Goal: Task Accomplishment & Management: Manage account settings

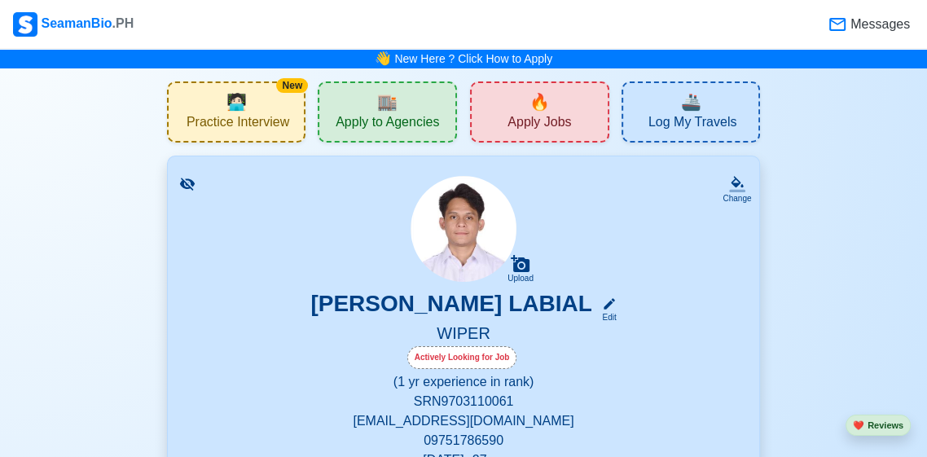
click at [858, 31] on span "Messages" at bounding box center [878, 25] width 63 height 20
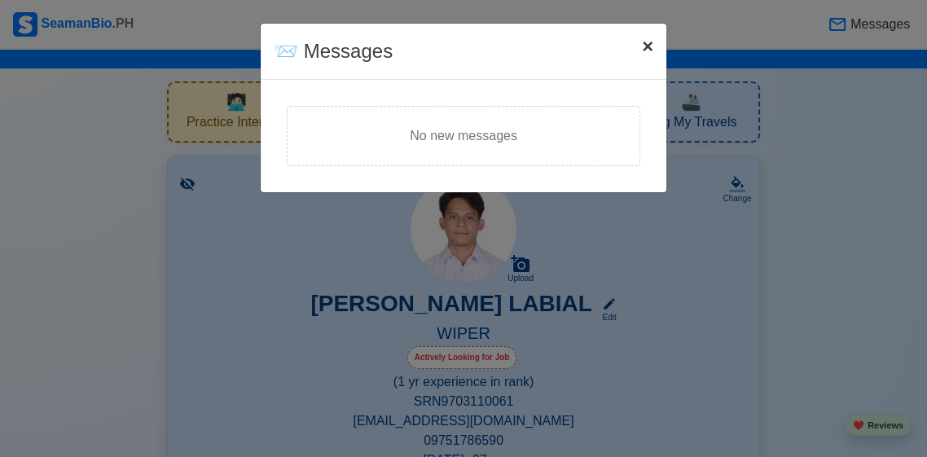
click at [652, 39] on span "×" at bounding box center [647, 46] width 11 height 22
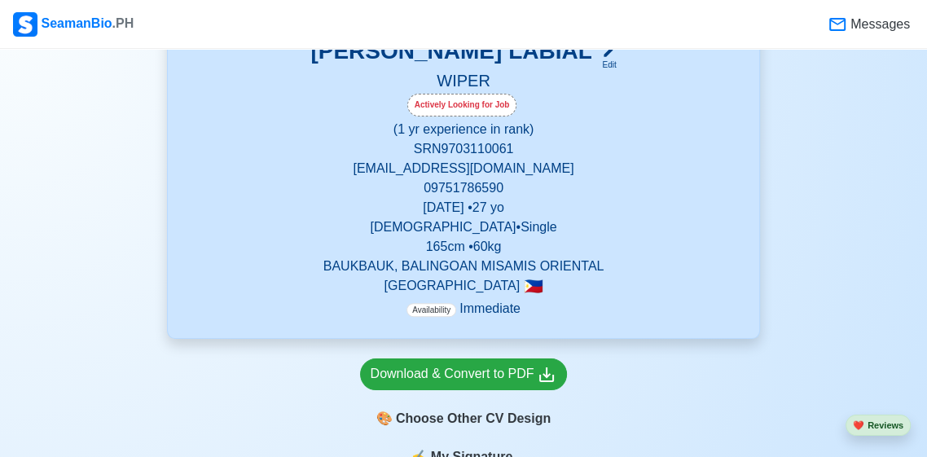
scroll to position [270, 0]
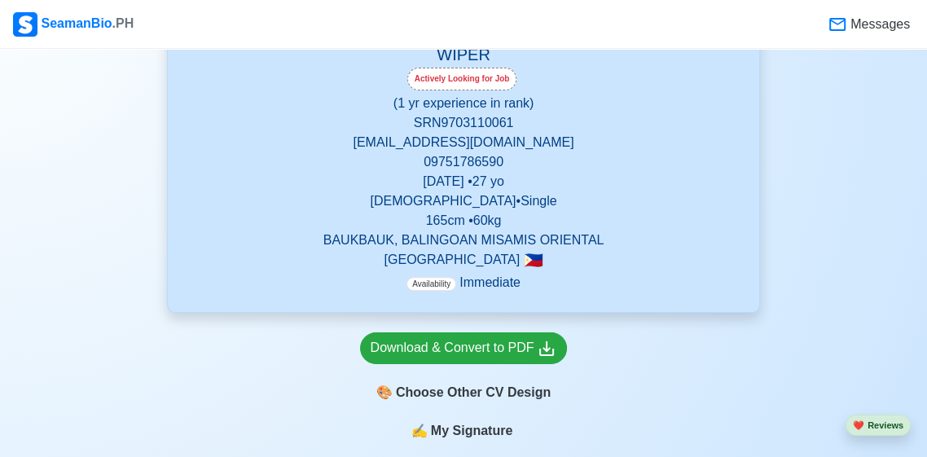
click at [438, 81] on div "Actively Looking for Job" at bounding box center [462, 79] width 110 height 23
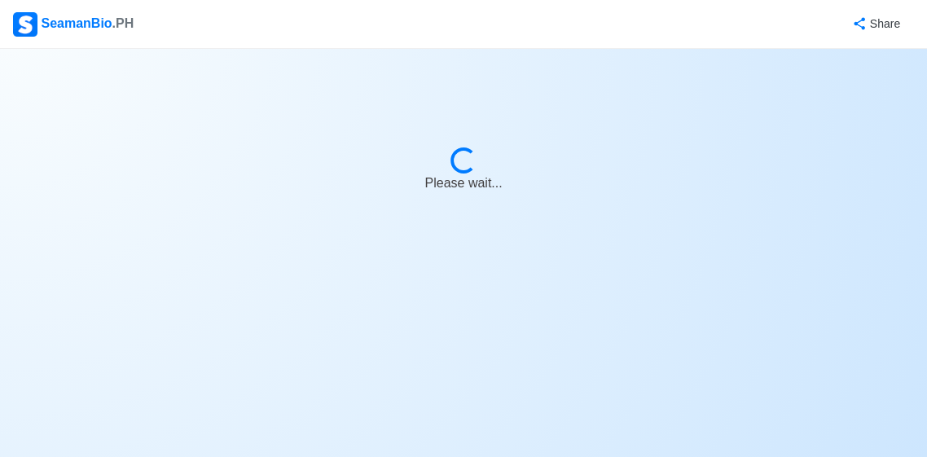
select select "Actively Looking for Job"
select select "Visible for Hiring"
select select "Single"
select select "[DEMOGRAPHIC_DATA]"
select select "PH"
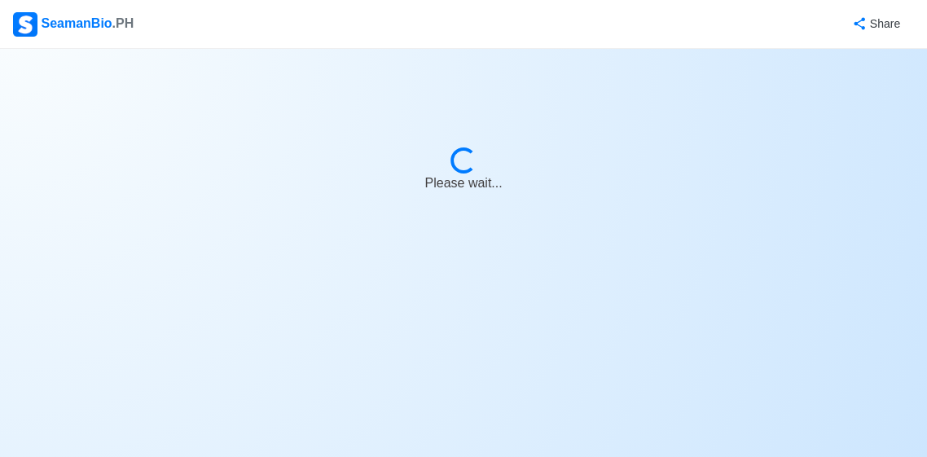
select select "1"
select select "0"
select select "4102416000000"
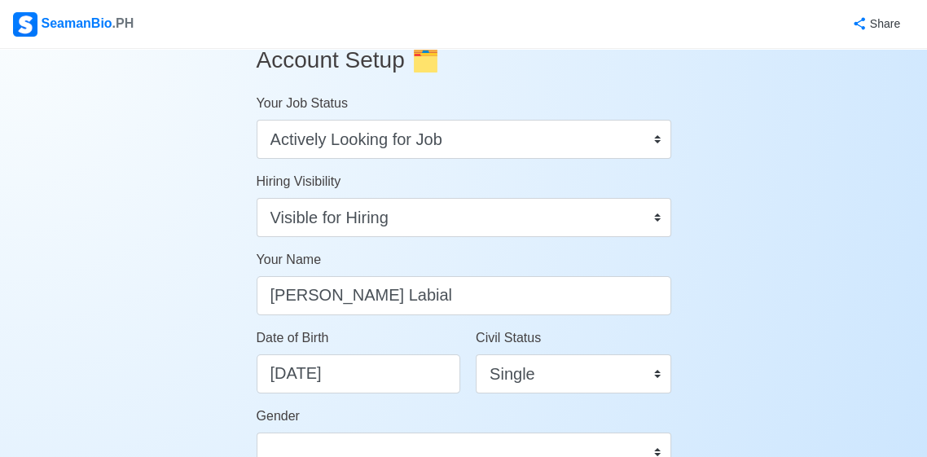
scroll to position [30, 0]
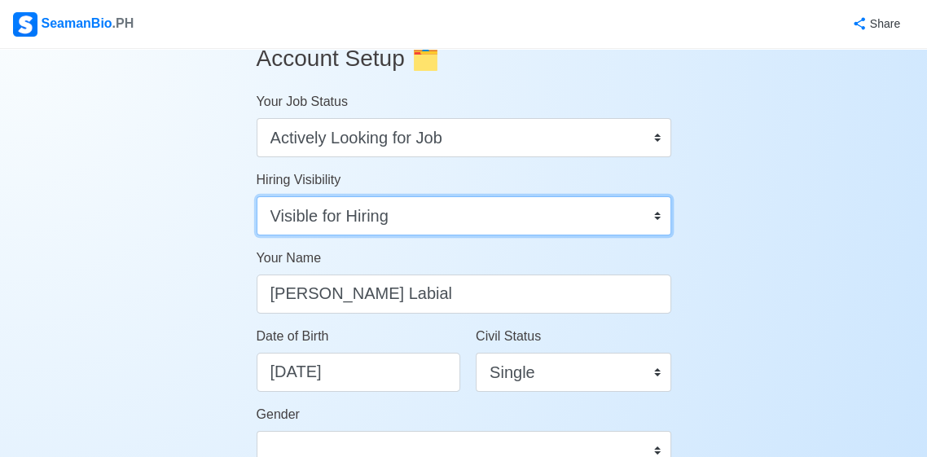
click at [658, 227] on select "Visible for Hiring Not Visible for Hiring" at bounding box center [464, 215] width 415 height 39
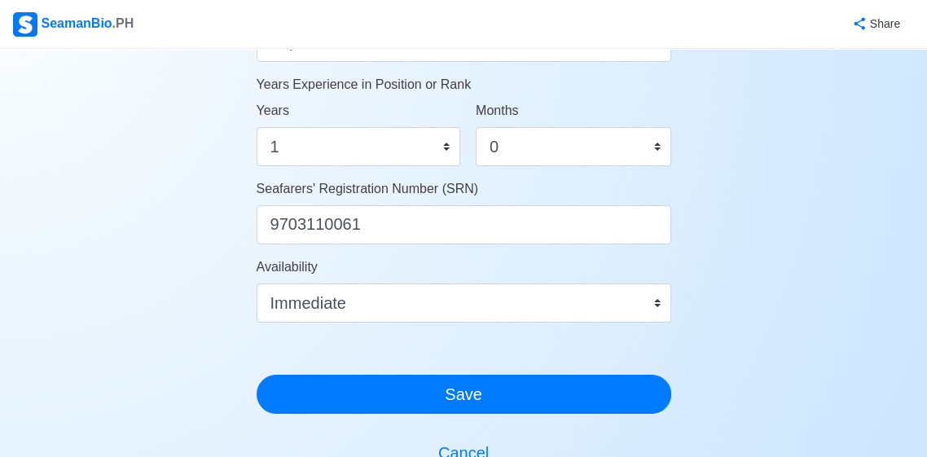
scroll to position [870, 0]
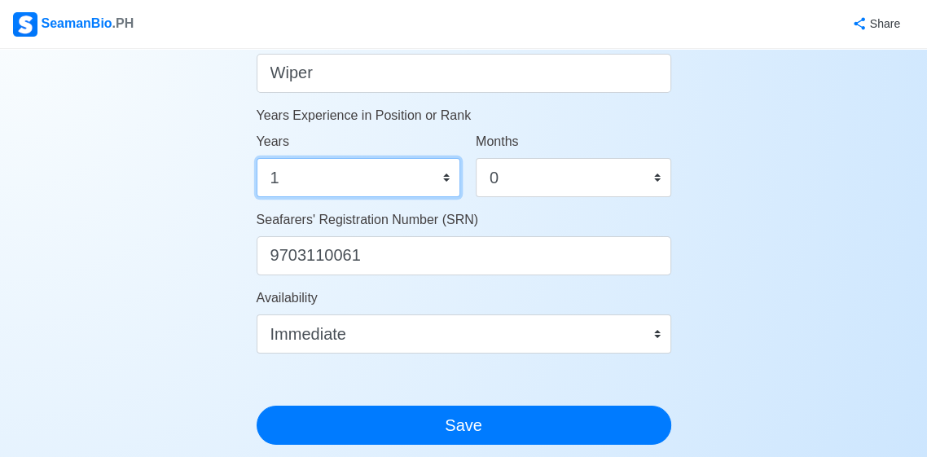
click at [309, 188] on select "0 1 2 3 4 5 6 7 8 9 10 11 12 13 14 15 16 17 18 19 20 21 22 23 24 25 26 27 28 29…" at bounding box center [359, 177] width 205 height 39
